Goal: Obtain resource: Obtain resource

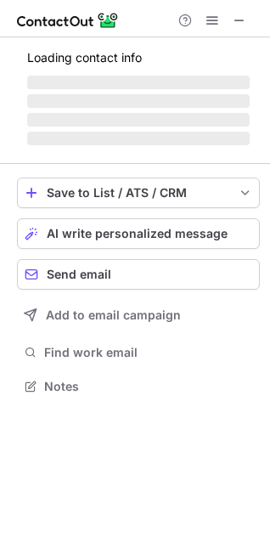
scroll to position [8, 8]
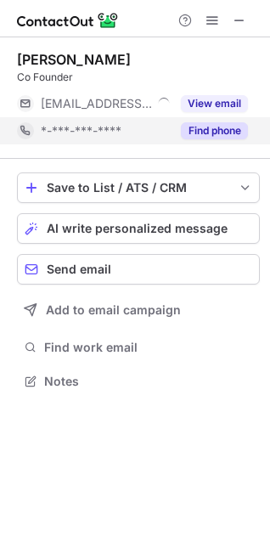
click at [219, 128] on button "Find phone" at bounding box center [214, 130] width 67 height 17
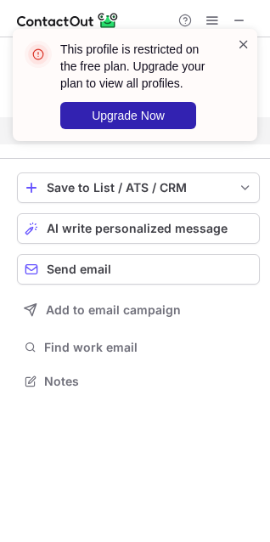
click at [241, 44] on span at bounding box center [244, 44] width 14 height 17
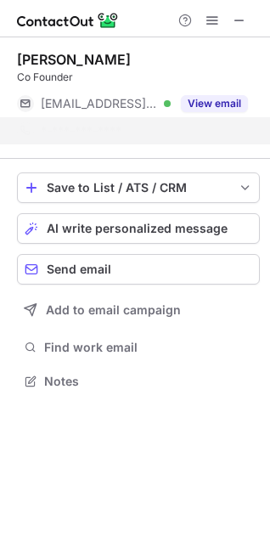
scroll to position [342, 270]
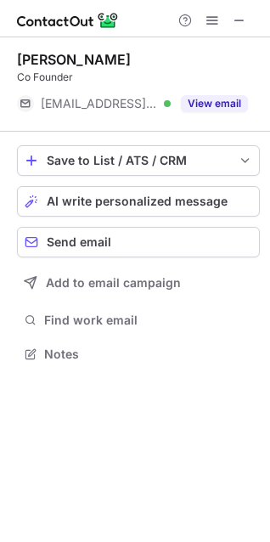
click at [233, 101] on button "View email" at bounding box center [214, 103] width 67 height 17
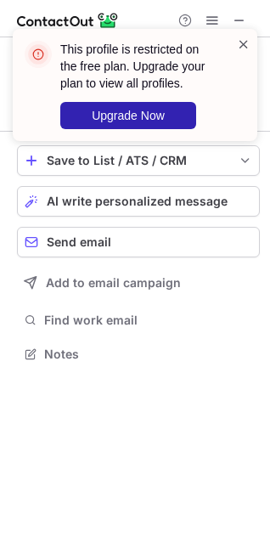
click at [244, 44] on span at bounding box center [244, 44] width 14 height 17
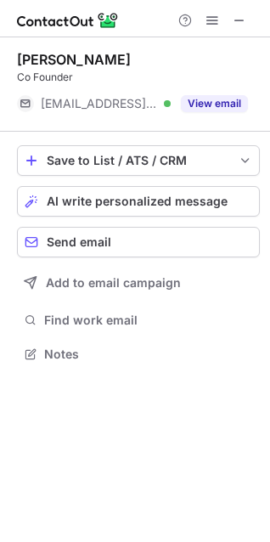
click at [237, 20] on span at bounding box center [240, 21] width 14 height 14
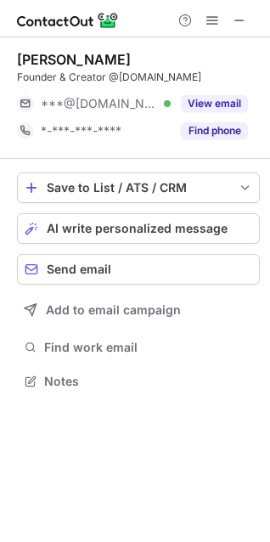
scroll to position [8, 8]
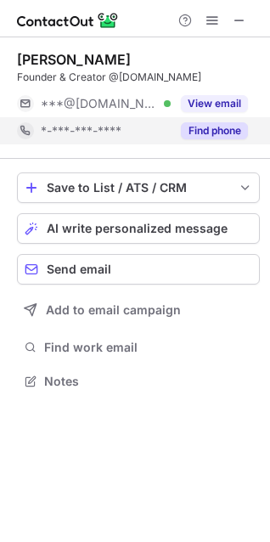
click at [215, 126] on button "Find phone" at bounding box center [214, 130] width 67 height 17
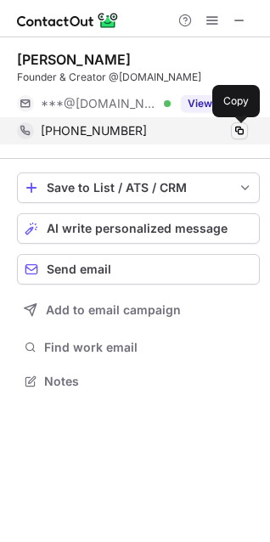
click at [241, 130] on span at bounding box center [240, 131] width 14 height 14
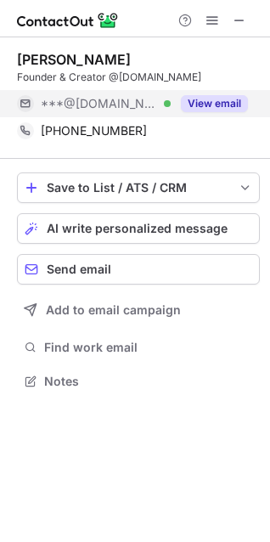
click at [217, 103] on button "View email" at bounding box center [214, 103] width 67 height 17
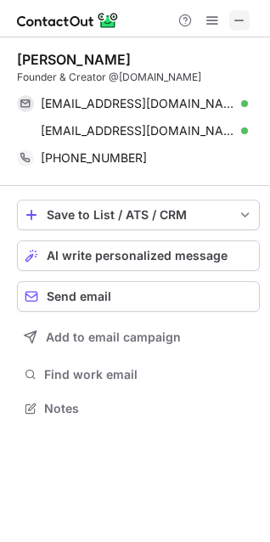
click at [237, 17] on span at bounding box center [240, 21] width 14 height 14
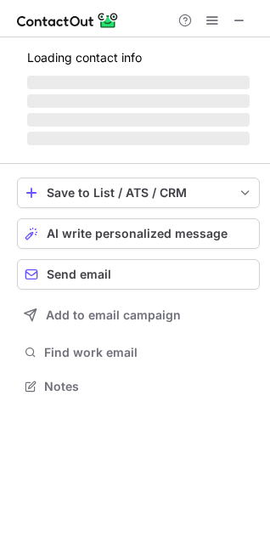
scroll to position [396, 270]
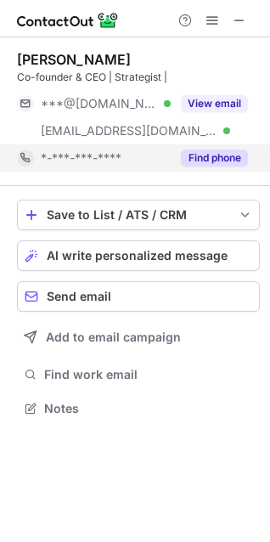
click at [195, 157] on button "Find phone" at bounding box center [214, 158] width 67 height 17
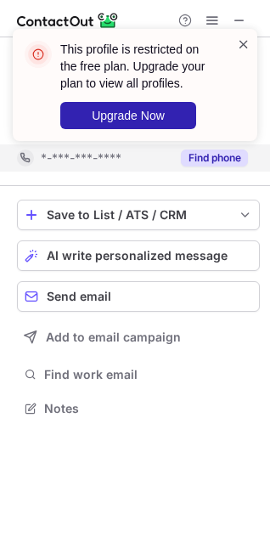
click at [241, 51] on span at bounding box center [244, 44] width 14 height 17
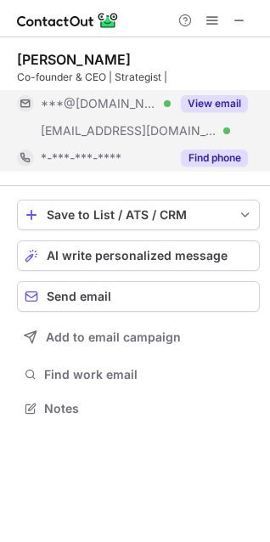
click at [235, 97] on button "View email" at bounding box center [214, 103] width 67 height 17
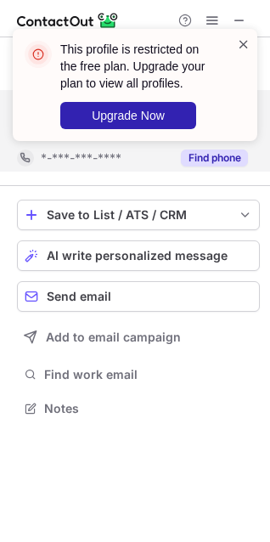
click at [242, 44] on span at bounding box center [244, 44] width 14 height 17
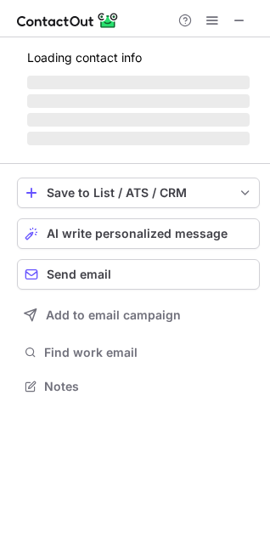
scroll to position [381, 270]
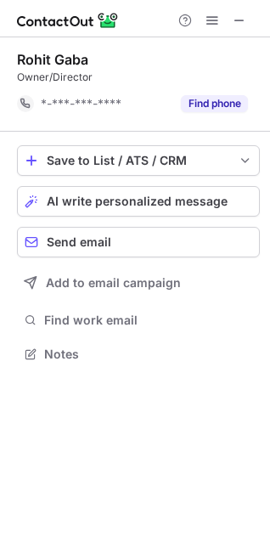
scroll to position [342, 270]
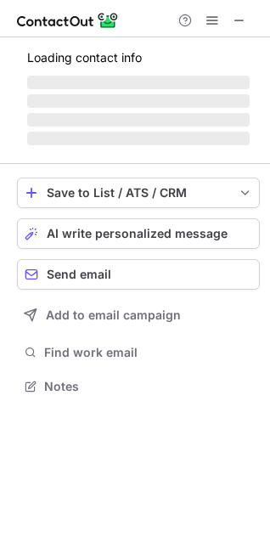
scroll to position [411, 270]
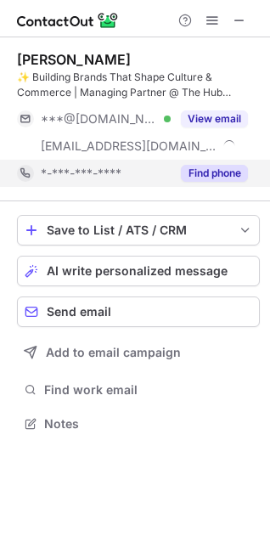
click at [213, 175] on button "Find phone" at bounding box center [214, 173] width 67 height 17
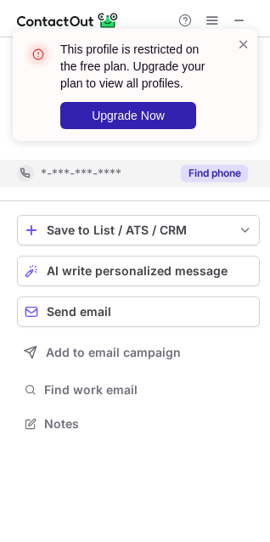
scroll to position [384, 270]
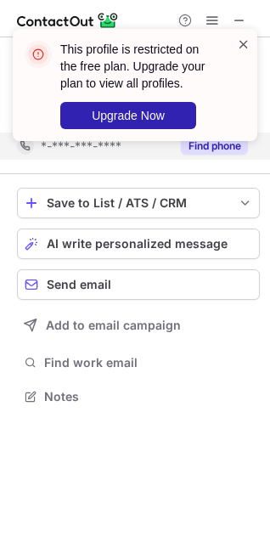
click at [244, 44] on span at bounding box center [244, 44] width 14 height 17
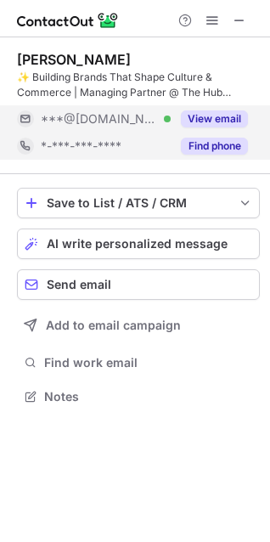
click at [235, 112] on button "View email" at bounding box center [214, 119] width 67 height 17
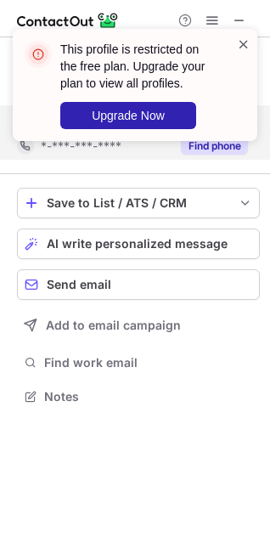
click at [244, 43] on span at bounding box center [244, 44] width 14 height 17
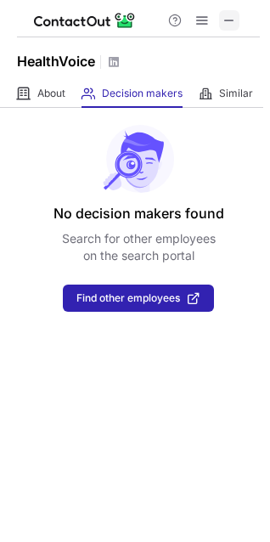
click at [226, 20] on span at bounding box center [230, 21] width 14 height 14
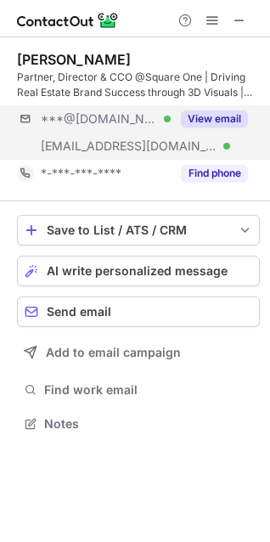
scroll to position [411, 270]
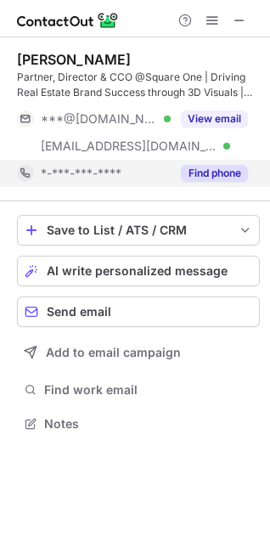
click at [237, 174] on button "Find phone" at bounding box center [214, 173] width 67 height 17
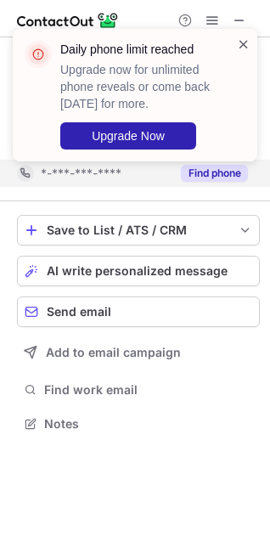
click at [244, 43] on span at bounding box center [244, 44] width 14 height 17
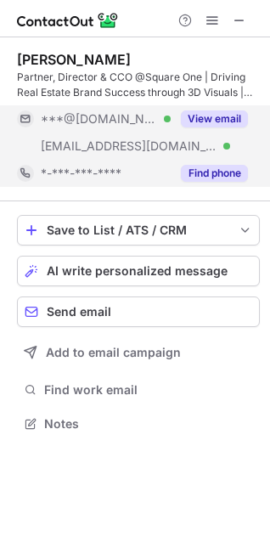
click at [225, 116] on button "View email" at bounding box center [214, 119] width 67 height 17
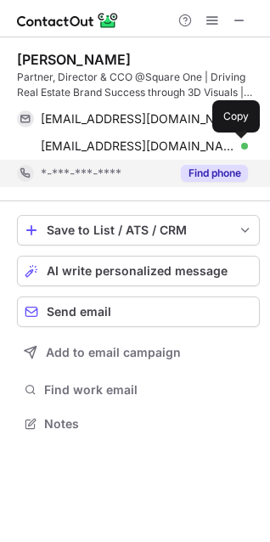
click at [234, 149] on span at bounding box center [240, 146] width 14 height 14
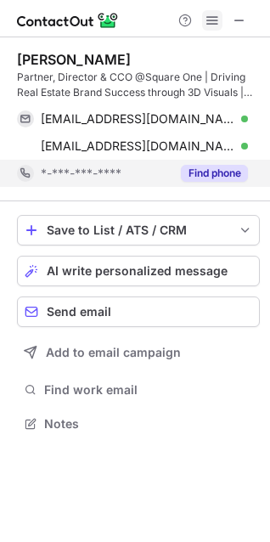
click at [207, 24] on span at bounding box center [213, 21] width 14 height 14
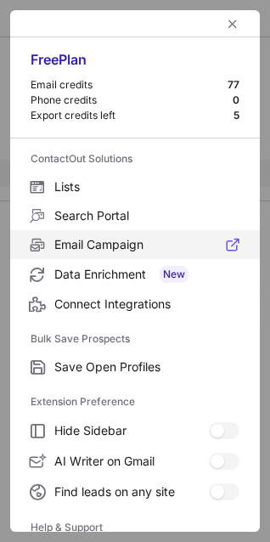
scroll to position [165, 0]
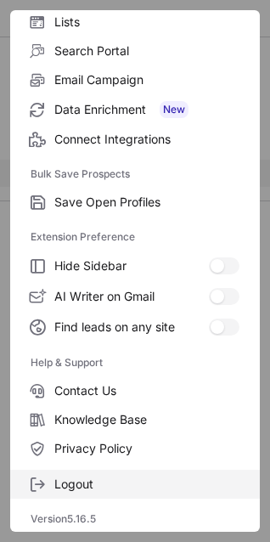
click at [149, 489] on span "Logout" at bounding box center [146, 484] width 185 height 15
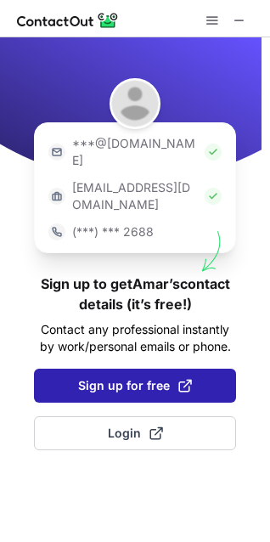
click at [161, 369] on button "Sign up for free" at bounding box center [135, 386] width 202 height 34
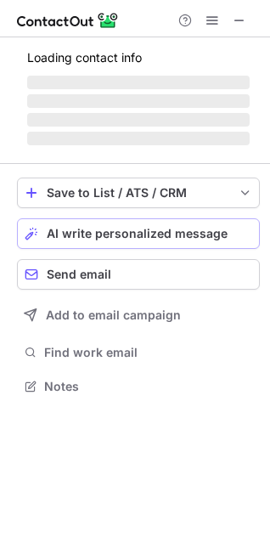
scroll to position [381, 270]
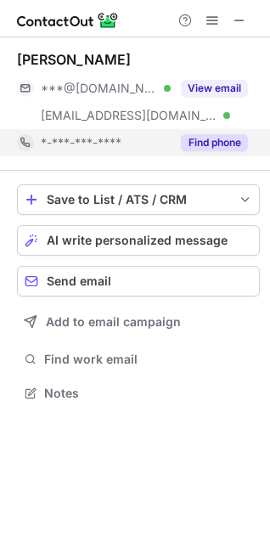
click at [228, 150] on button "Find phone" at bounding box center [214, 142] width 67 height 17
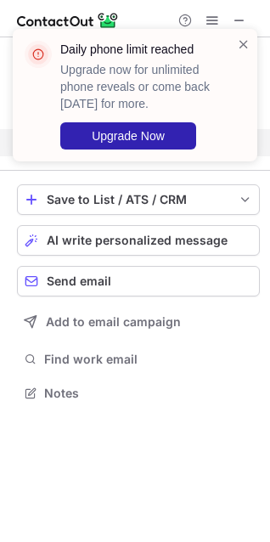
click at [210, 17] on div "Daily phone limit reached Upgrade now for unlimited phone reveals or come back …" at bounding box center [135, 102] width 272 height 180
click at [244, 41] on span at bounding box center [244, 44] width 14 height 17
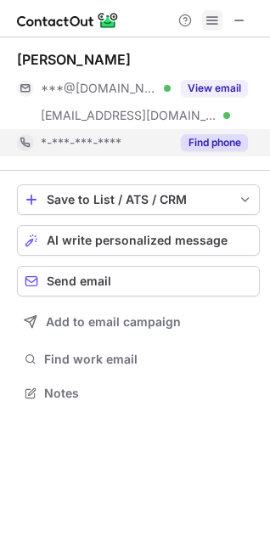
click at [213, 21] on span at bounding box center [213, 21] width 14 height 14
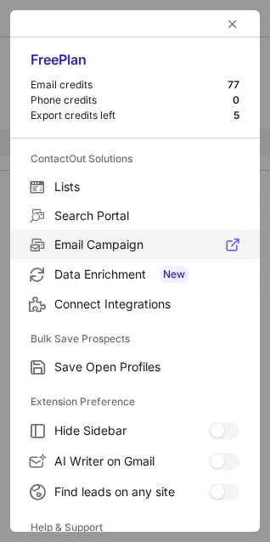
scroll to position [165, 0]
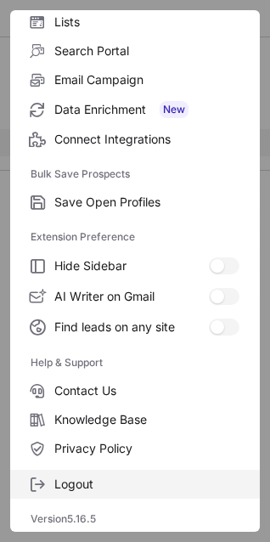
click at [124, 490] on span "Logout" at bounding box center [146, 484] width 185 height 15
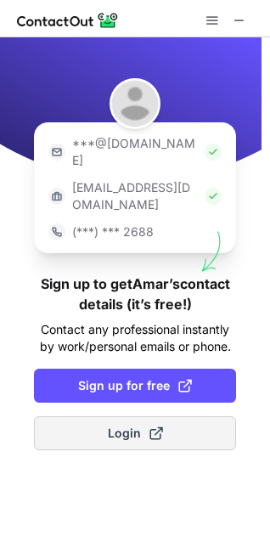
click at [156, 427] on span at bounding box center [157, 434] width 14 height 14
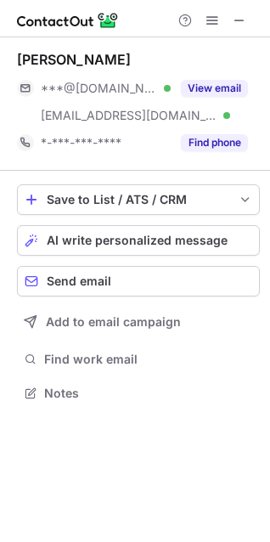
scroll to position [381, 270]
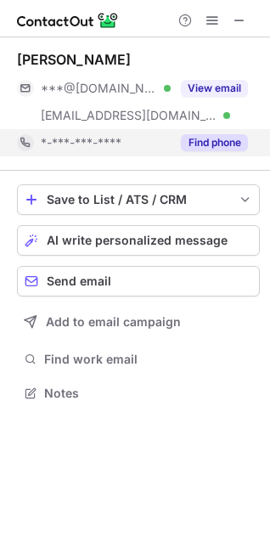
click at [225, 149] on button "Find phone" at bounding box center [214, 142] width 67 height 17
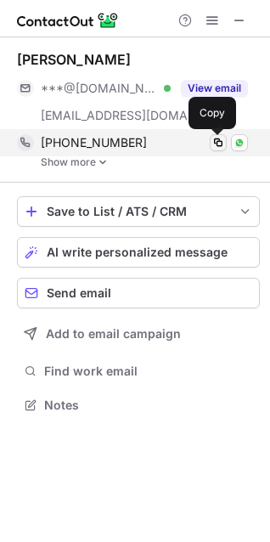
click at [218, 146] on span at bounding box center [219, 143] width 14 height 14
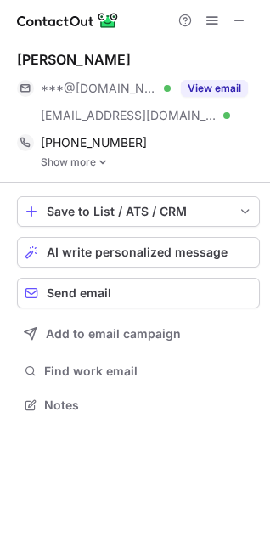
click at [90, 165] on link "Show more" at bounding box center [150, 162] width 219 height 12
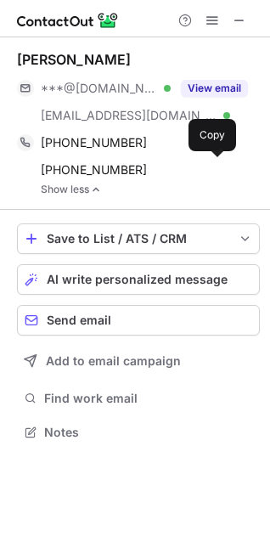
scroll to position [421, 270]
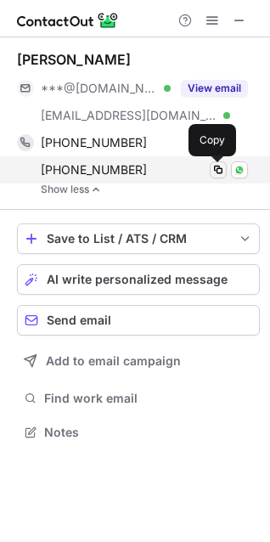
click at [220, 173] on span at bounding box center [219, 170] width 14 height 14
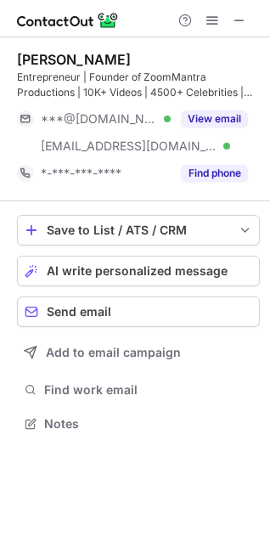
scroll to position [411, 270]
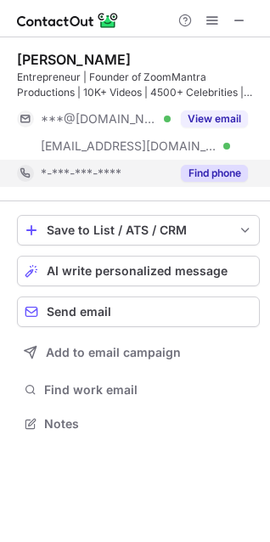
click at [217, 172] on button "Find phone" at bounding box center [214, 173] width 67 height 17
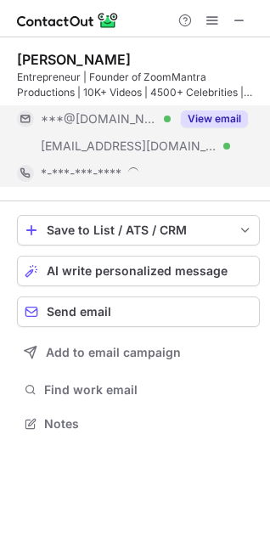
click at [230, 112] on button "View email" at bounding box center [214, 119] width 67 height 17
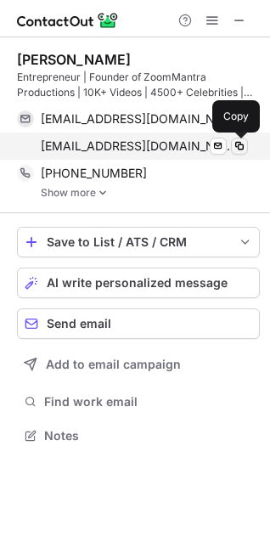
click at [241, 150] on span at bounding box center [240, 146] width 14 height 14
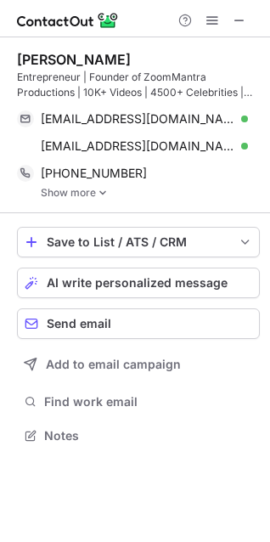
click at [100, 195] on img at bounding box center [103, 193] width 10 height 12
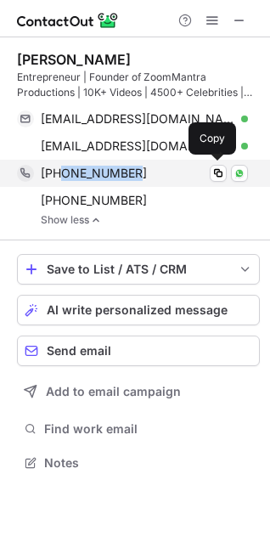
drag, startPoint x: 145, startPoint y: 173, endPoint x: 63, endPoint y: 175, distance: 82.5
click at [63, 175] on div "+919867044000" at bounding box center [144, 173] width 207 height 15
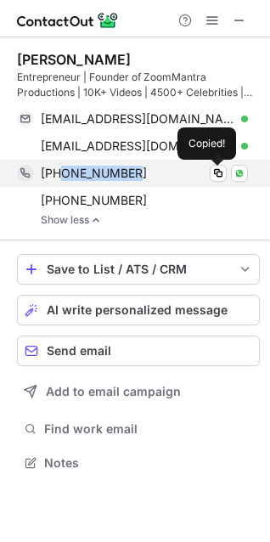
copy span "9867044000"
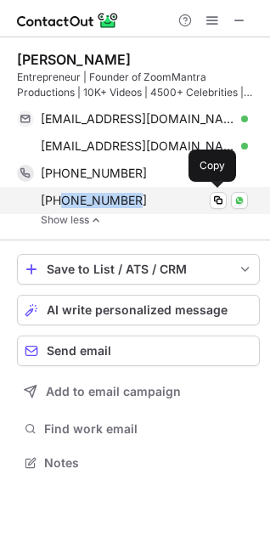
drag, startPoint x: 139, startPoint y: 204, endPoint x: 63, endPoint y: 200, distance: 75.8
click at [63, 200] on div "+919321492276" at bounding box center [144, 200] width 207 height 15
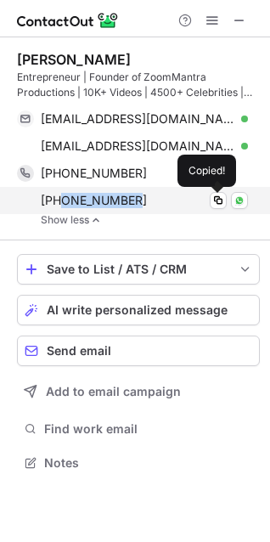
copy span "9321492276"
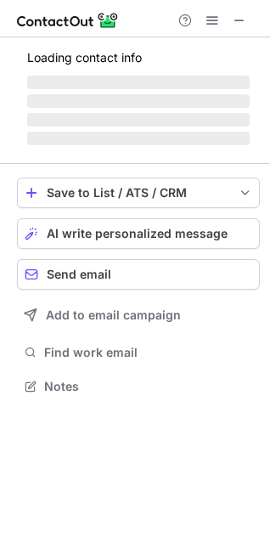
scroll to position [396, 270]
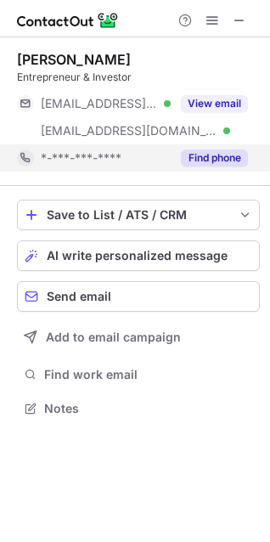
click at [228, 155] on button "Find phone" at bounding box center [214, 158] width 67 height 17
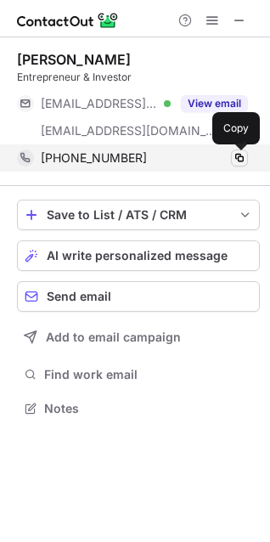
click at [239, 156] on span at bounding box center [240, 158] width 14 height 14
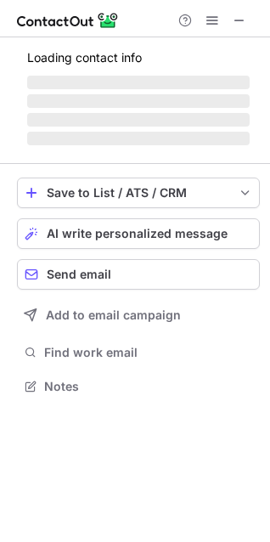
scroll to position [396, 270]
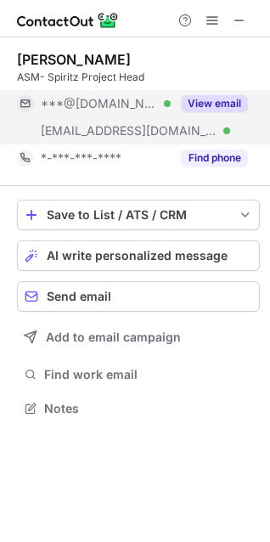
click at [207, 111] on button "View email" at bounding box center [214, 103] width 67 height 17
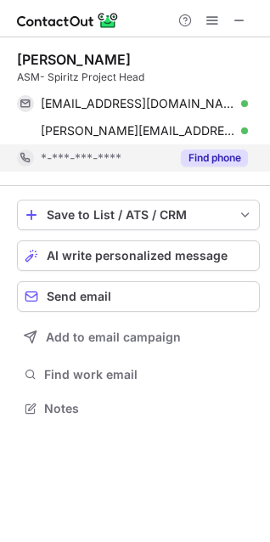
click at [223, 159] on button "Find phone" at bounding box center [214, 158] width 67 height 17
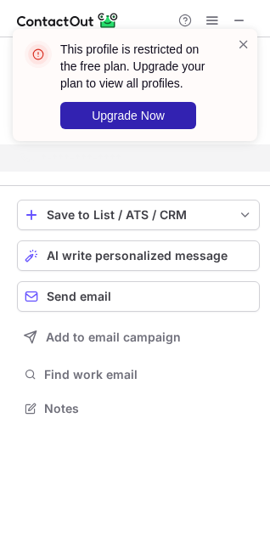
scroll to position [369, 270]
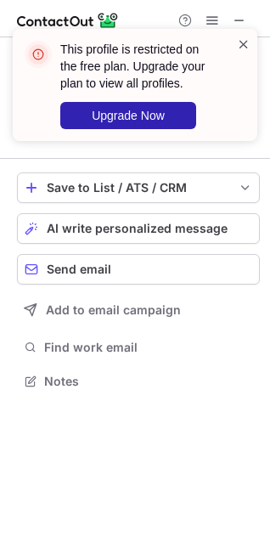
click at [240, 43] on span at bounding box center [244, 44] width 14 height 17
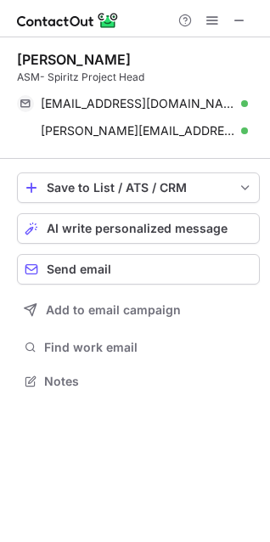
drag, startPoint x: 240, startPoint y: 133, endPoint x: 389, endPoint y: 247, distance: 188.0
click at [270, 247] on html "[PERSON_NAME] ASM- Spiritz Project Head [EMAIL_ADDRESS][DOMAIN_NAME] Verified S…" at bounding box center [135, 271] width 270 height 542
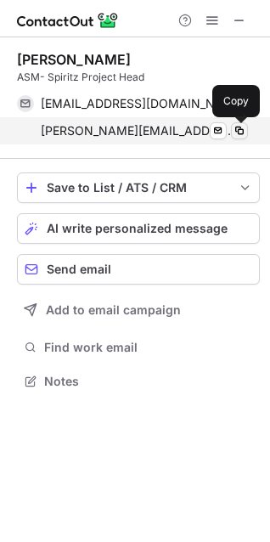
click at [233, 129] on span at bounding box center [240, 131] width 14 height 14
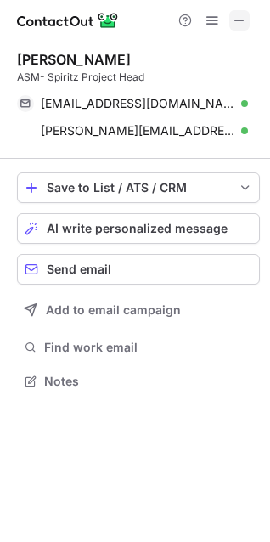
click at [236, 20] on span at bounding box center [240, 21] width 14 height 14
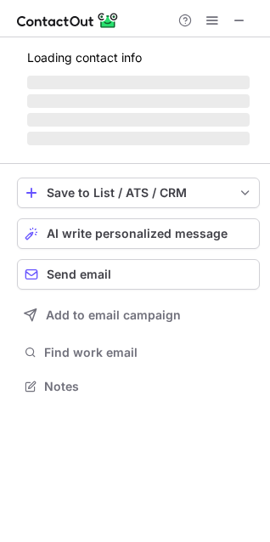
scroll to position [396, 270]
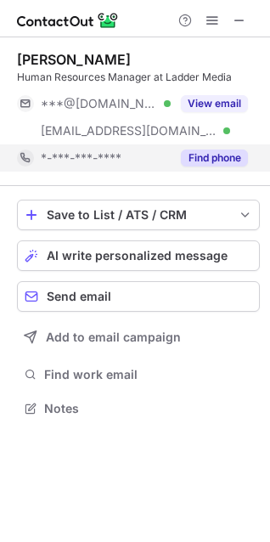
click at [218, 160] on button "Find phone" at bounding box center [214, 158] width 67 height 17
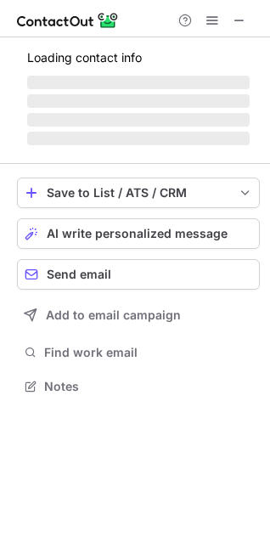
scroll to position [8, 8]
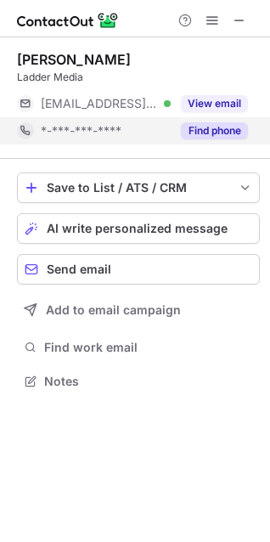
click at [201, 130] on button "Find phone" at bounding box center [214, 130] width 67 height 17
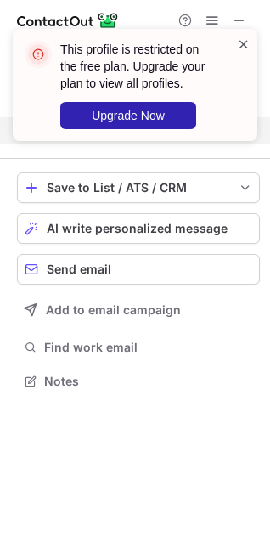
click at [240, 43] on span at bounding box center [244, 44] width 14 height 17
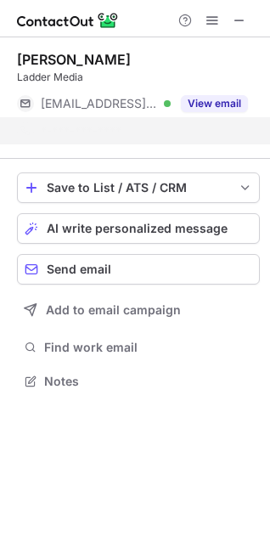
scroll to position [342, 270]
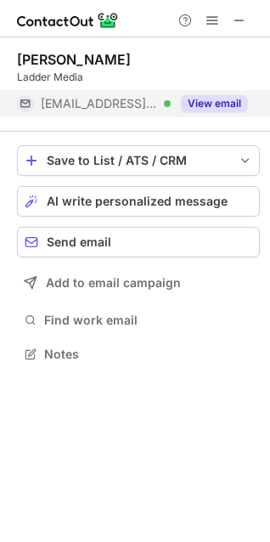
click at [225, 94] on div "View email" at bounding box center [209, 103] width 77 height 27
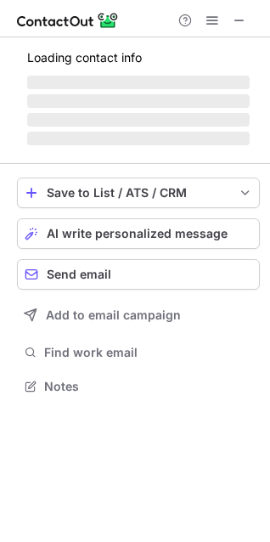
scroll to position [8, 8]
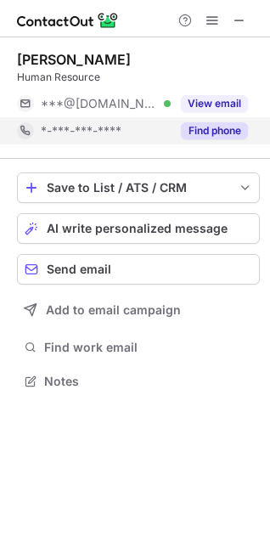
click at [227, 131] on button "Find phone" at bounding box center [214, 130] width 67 height 17
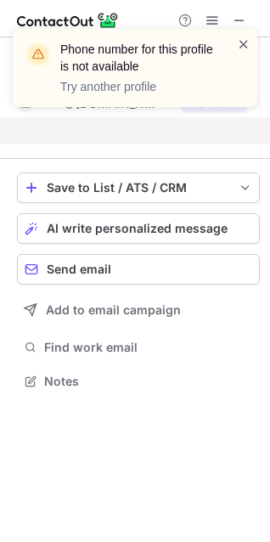
scroll to position [342, 270]
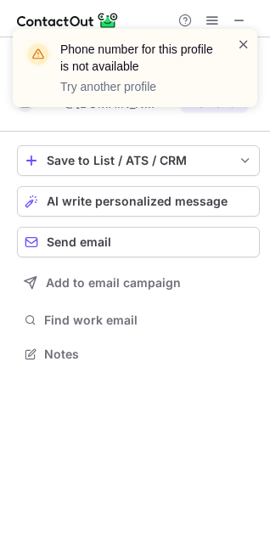
click at [241, 37] on span at bounding box center [244, 44] width 14 height 17
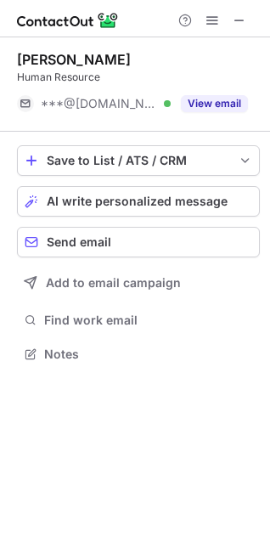
click at [237, 23] on span at bounding box center [240, 21] width 14 height 14
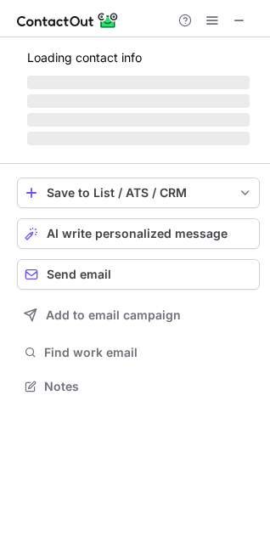
scroll to position [396, 270]
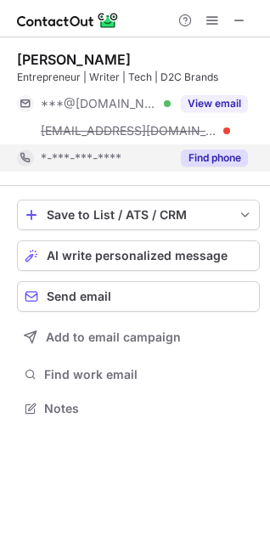
click at [217, 153] on button "Find phone" at bounding box center [214, 158] width 67 height 17
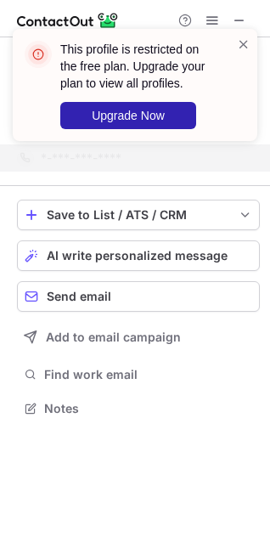
click at [246, 17] on div "This profile is restricted on the free plan. Upgrade your plan to view all prof…" at bounding box center [135, 92] width 272 height 160
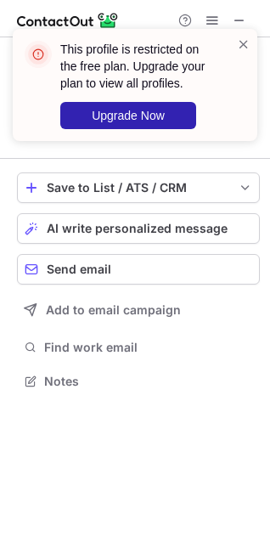
scroll to position [342, 270]
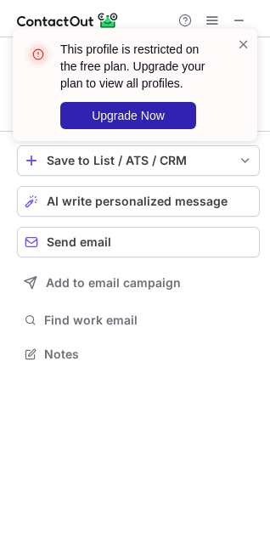
click at [210, 23] on div "This profile is restricted on the free plan. Upgrade your plan to view all prof…" at bounding box center [135, 92] width 272 height 160
click at [244, 43] on span at bounding box center [244, 44] width 14 height 17
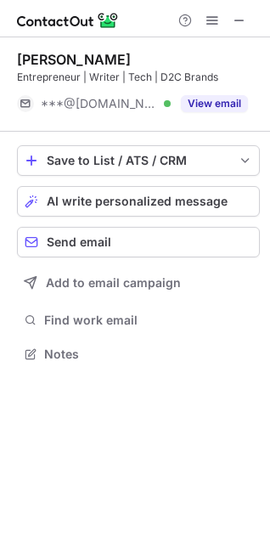
click at [213, 20] on span at bounding box center [213, 21] width 14 height 14
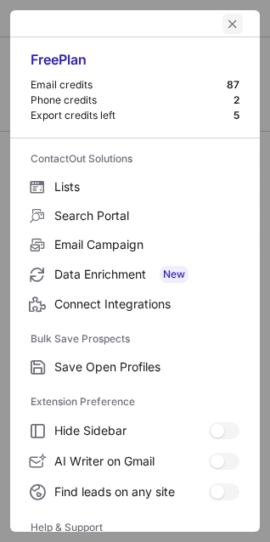
click at [226, 25] on span "left-button" at bounding box center [233, 24] width 14 height 14
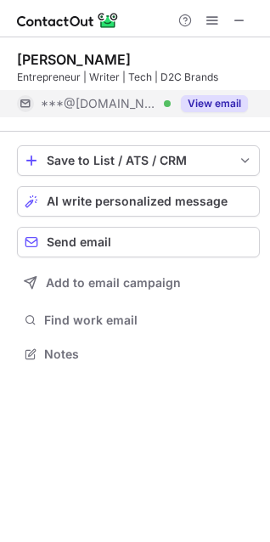
click at [224, 92] on div "View email" at bounding box center [209, 103] width 77 height 27
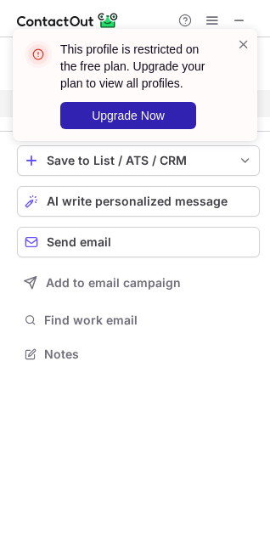
click at [229, 44] on div "This profile is restricted on the free plan. Upgrade your plan to view all prof…" at bounding box center [146, 85] width 172 height 88
click at [231, 43] on div "This profile is restricted on the free plan. Upgrade your plan to view all prof…" at bounding box center [146, 85] width 172 height 88
click at [241, 43] on span at bounding box center [244, 44] width 14 height 17
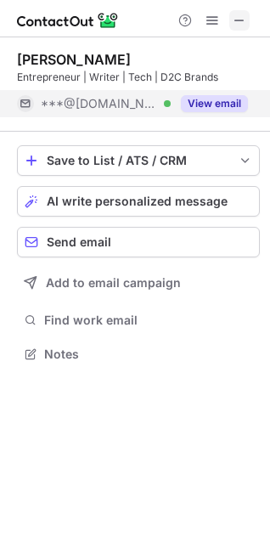
click at [246, 14] on span at bounding box center [240, 21] width 14 height 14
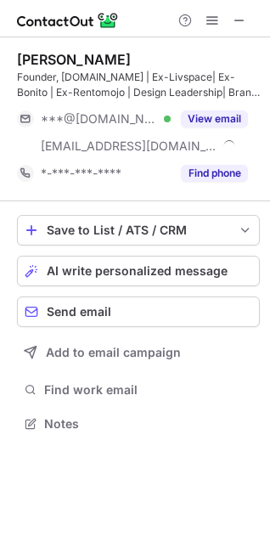
scroll to position [411, 270]
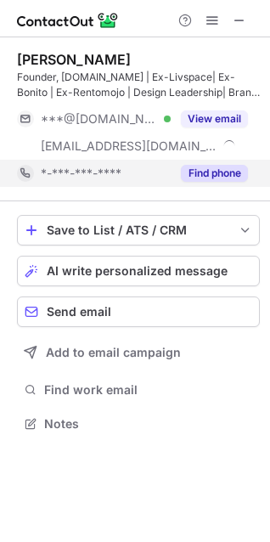
click at [227, 169] on button "Find phone" at bounding box center [214, 173] width 67 height 17
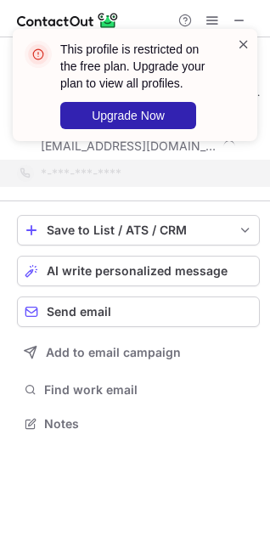
click at [247, 40] on span at bounding box center [244, 44] width 14 height 17
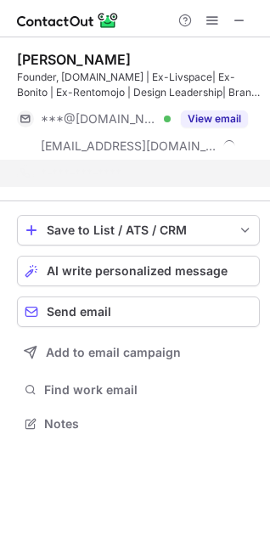
scroll to position [384, 270]
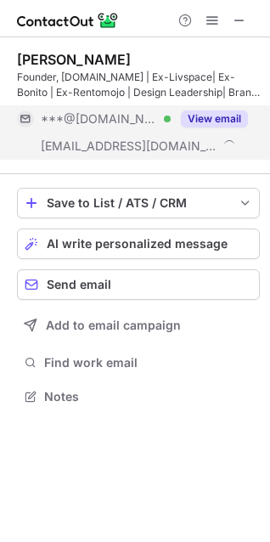
click at [231, 119] on button "View email" at bounding box center [214, 119] width 67 height 17
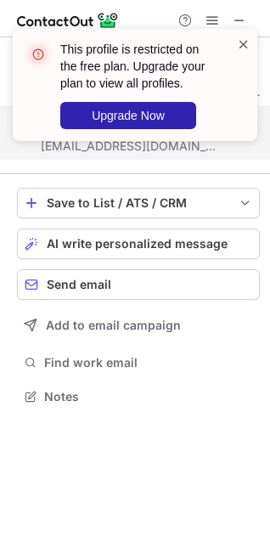
click at [238, 37] on span at bounding box center [244, 44] width 14 height 17
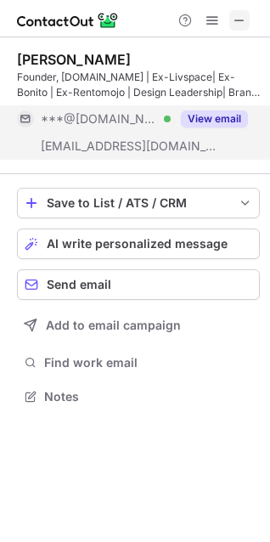
click at [238, 20] on span at bounding box center [240, 21] width 14 height 14
